Goal: Information Seeking & Learning: Learn about a topic

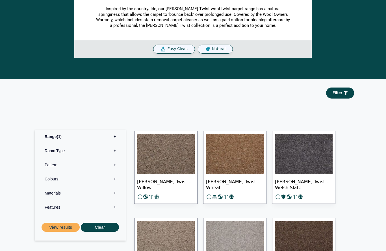
scroll to position [183, 0]
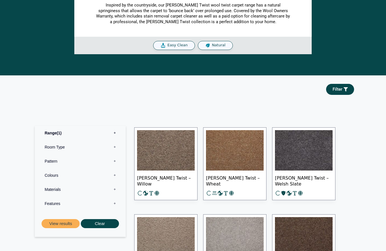
click at [114, 130] on label "Range 1" at bounding box center [80, 133] width 83 height 14
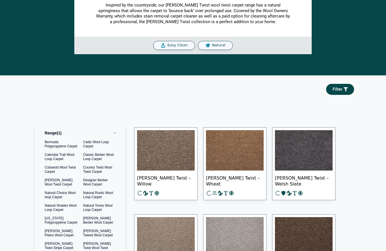
click at [115, 134] on label "Range 1" at bounding box center [80, 133] width 83 height 14
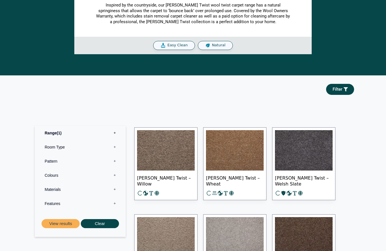
click at [115, 174] on label "Colours 0" at bounding box center [80, 176] width 83 height 14
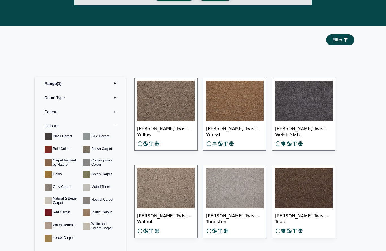
scroll to position [232, 0]
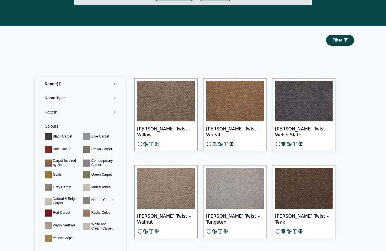
click at [116, 123] on label "Colours 0" at bounding box center [80, 126] width 83 height 14
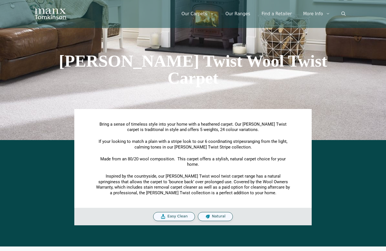
scroll to position [0, 0]
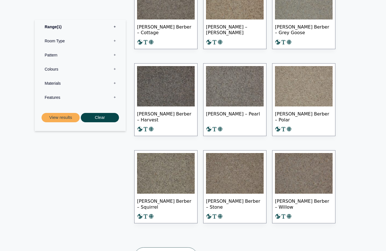
scroll to position [404, 0]
click at [365, 128] on section "Range 1 Bermuda Polypropylene Carpet Cadiz Wool Loop Carpet Calendar Trail Wool…" at bounding box center [193, 77] width 386 height 427
click at [174, 178] on img at bounding box center [166, 173] width 58 height 41
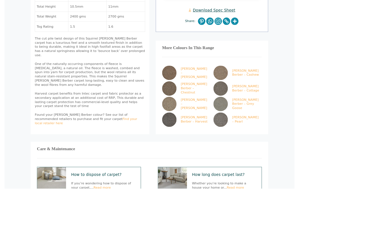
scroll to position [316, 3]
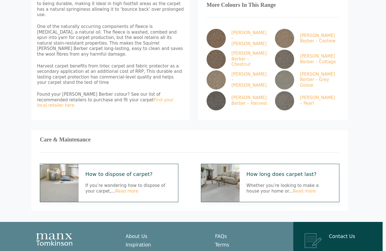
click at [293, 189] on link "Read more" at bounding box center [304, 191] width 23 height 5
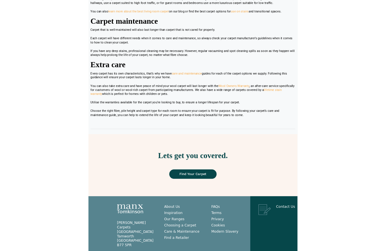
scroll to position [426, 0]
